Goal: Complete application form

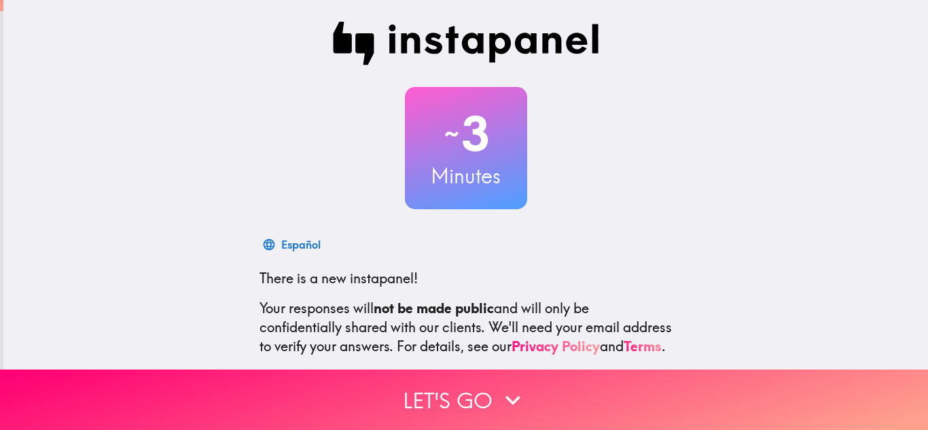
scroll to position [125, 0]
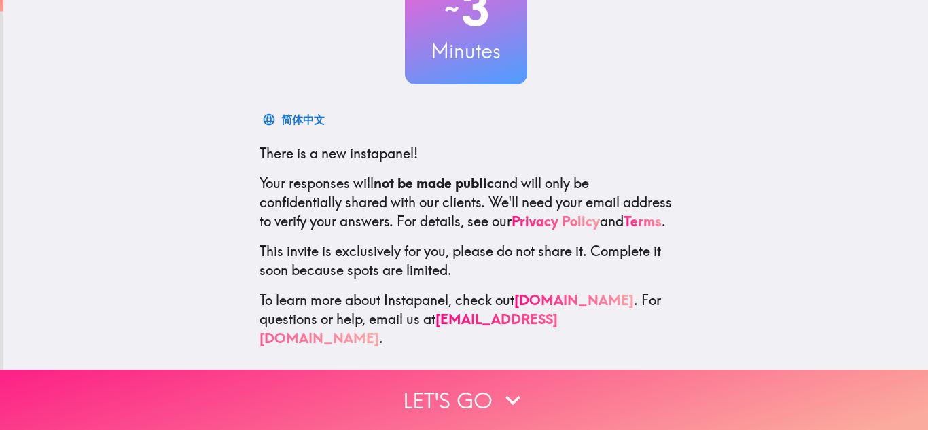
click at [474, 399] on button "Let's go" at bounding box center [464, 399] width 928 height 60
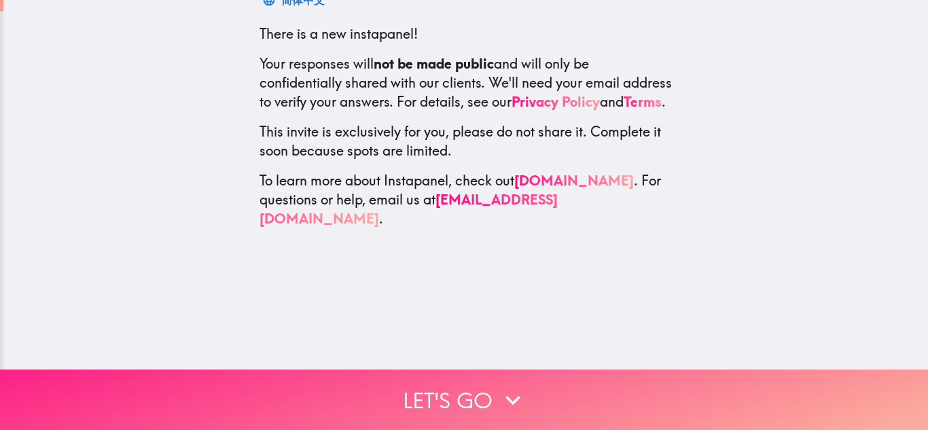
scroll to position [0, 0]
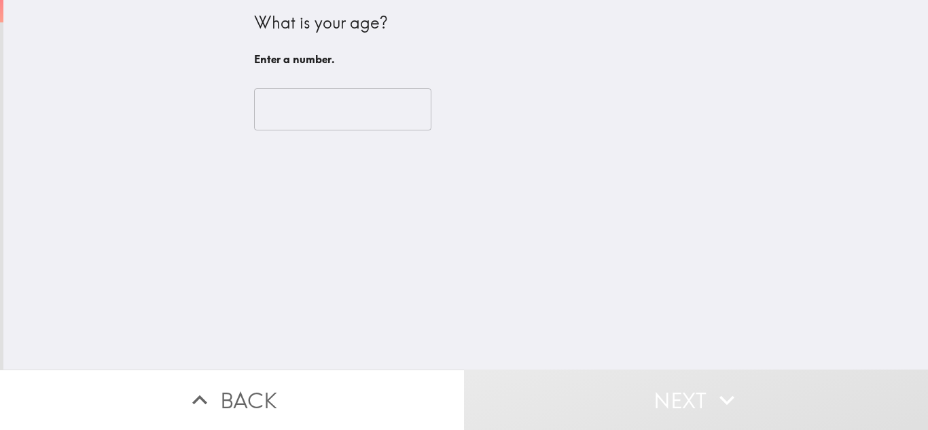
click at [388, 113] on input "number" at bounding box center [342, 109] width 177 height 42
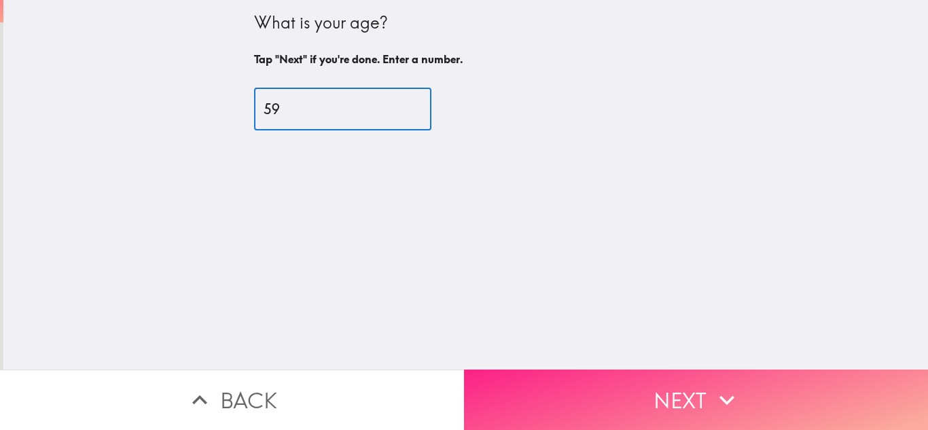
type input "59"
click at [665, 405] on button "Next" at bounding box center [696, 399] width 464 height 60
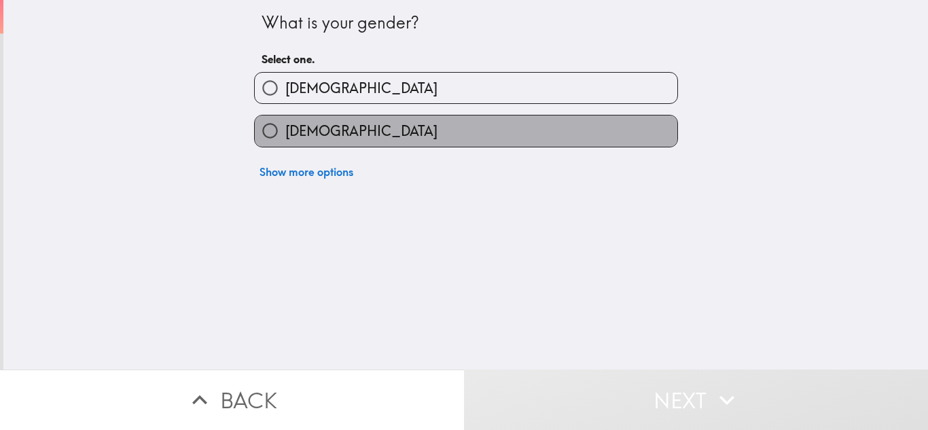
click at [426, 134] on label "[DEMOGRAPHIC_DATA]" at bounding box center [466, 130] width 422 height 31
click at [285, 134] on input "[DEMOGRAPHIC_DATA]" at bounding box center [270, 130] width 31 height 31
radio input "true"
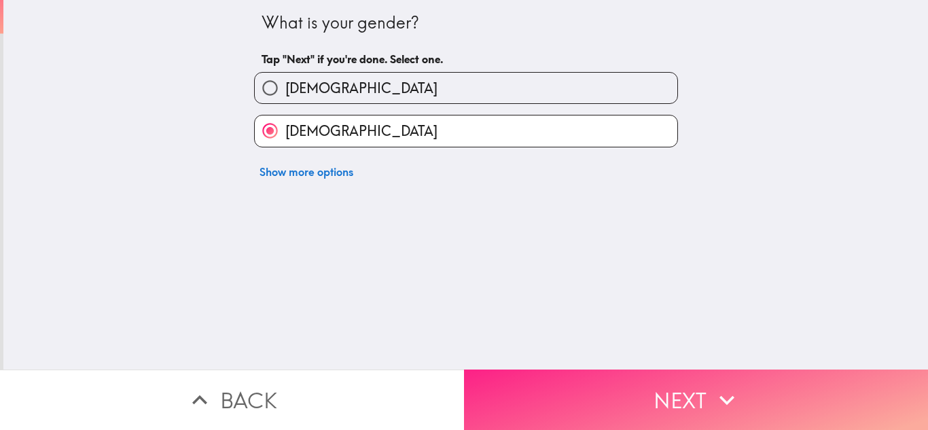
click at [564, 371] on button "Next" at bounding box center [696, 399] width 464 height 60
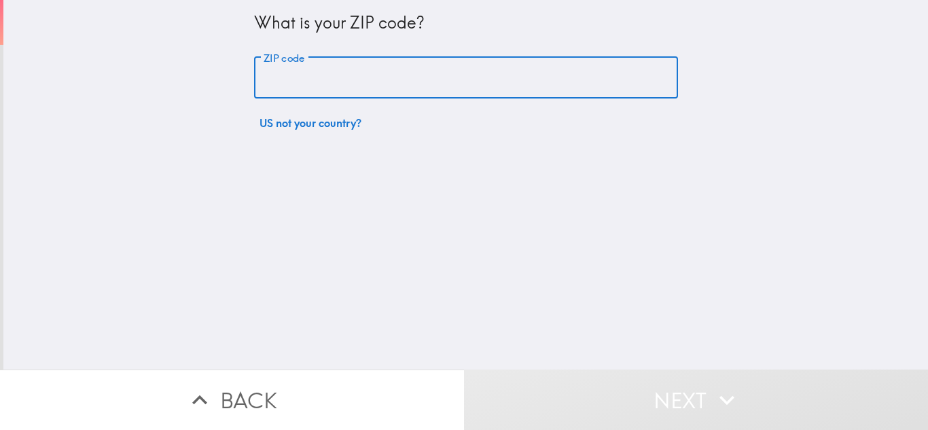
click at [446, 85] on input "ZIP code" at bounding box center [466, 78] width 424 height 42
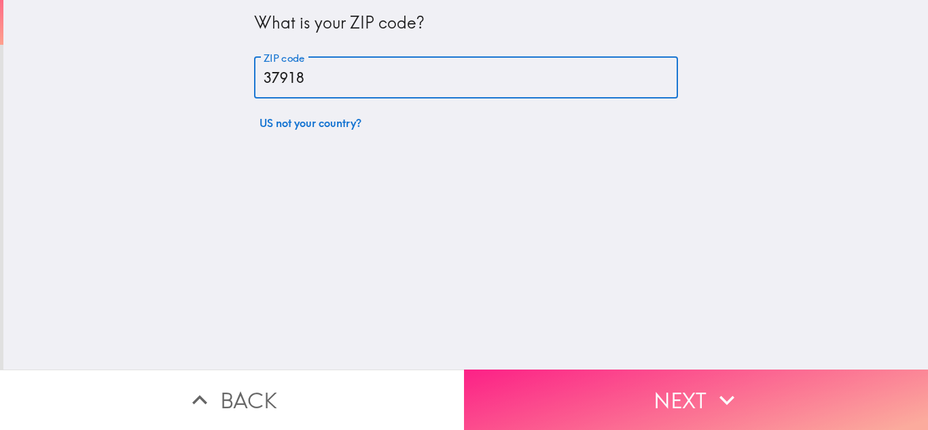
type input "37918"
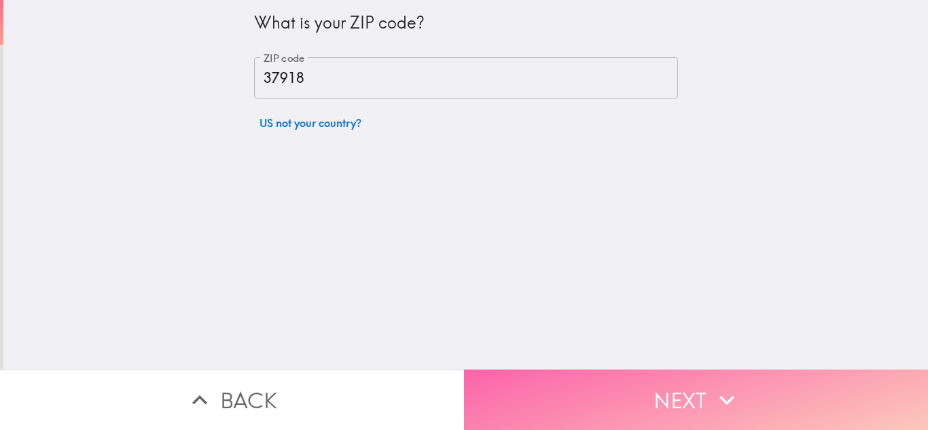
click at [651, 384] on button "Next" at bounding box center [696, 399] width 464 height 60
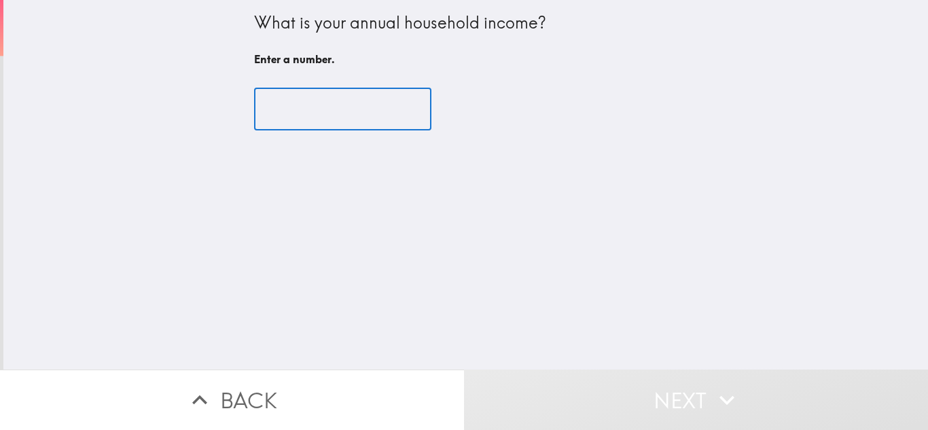
click at [386, 124] on input "number" at bounding box center [342, 109] width 177 height 42
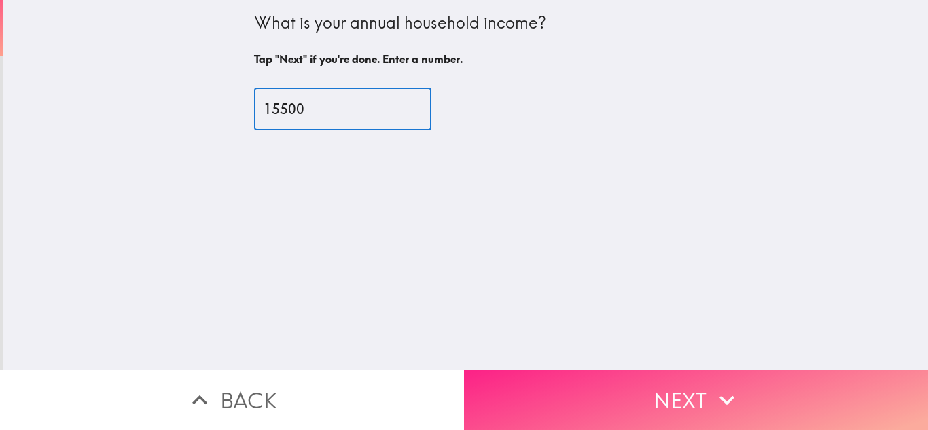
type input "15500"
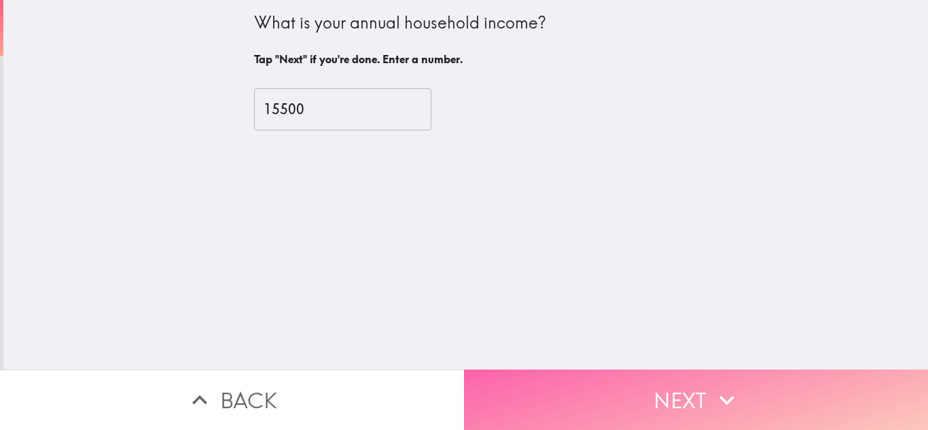
click at [642, 385] on button "Next" at bounding box center [696, 399] width 464 height 60
